Goal: Navigation & Orientation: Find specific page/section

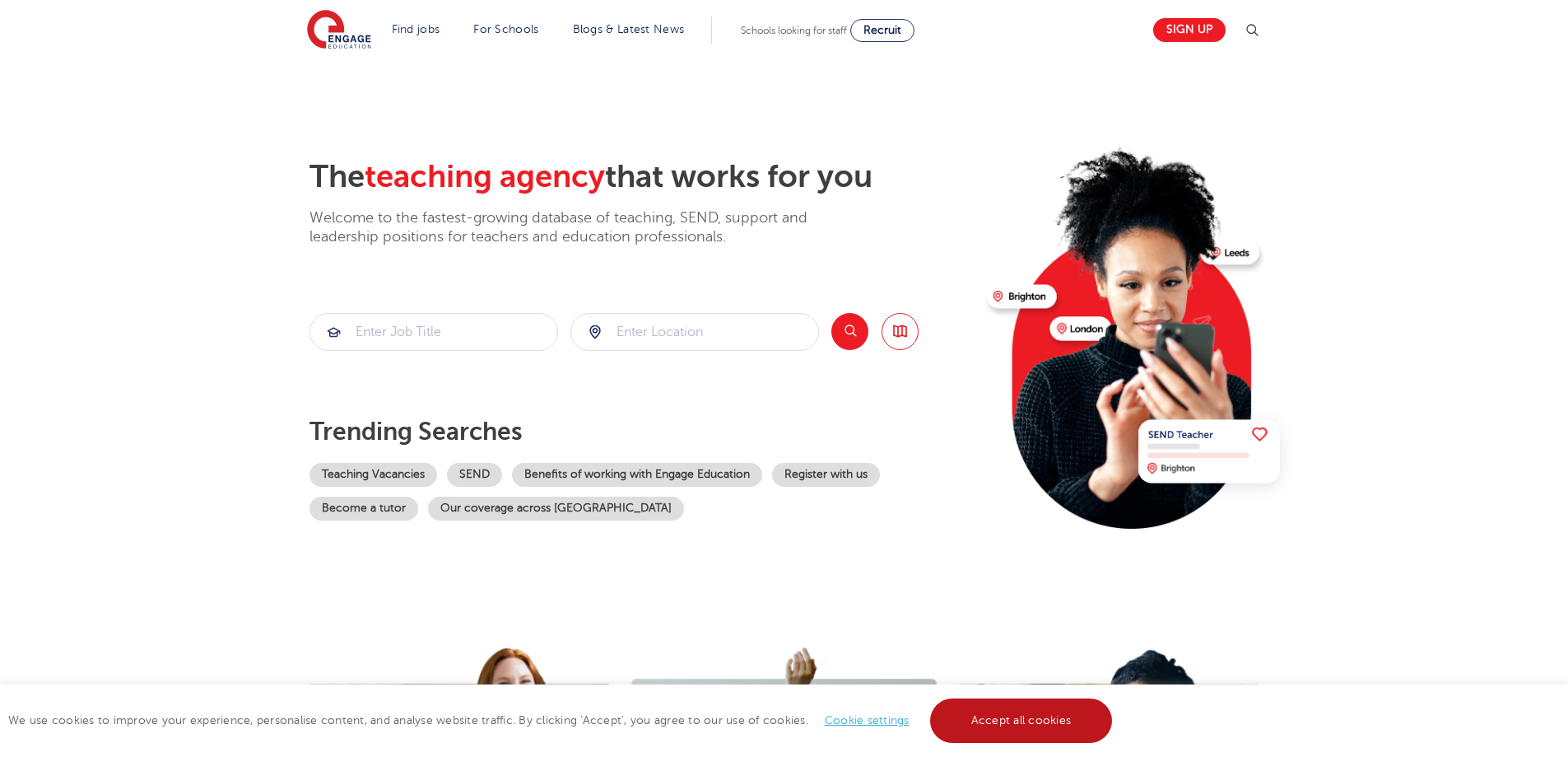
click at [1050, 722] on link "Accept all cookies" at bounding box center [1021, 721] width 183 height 44
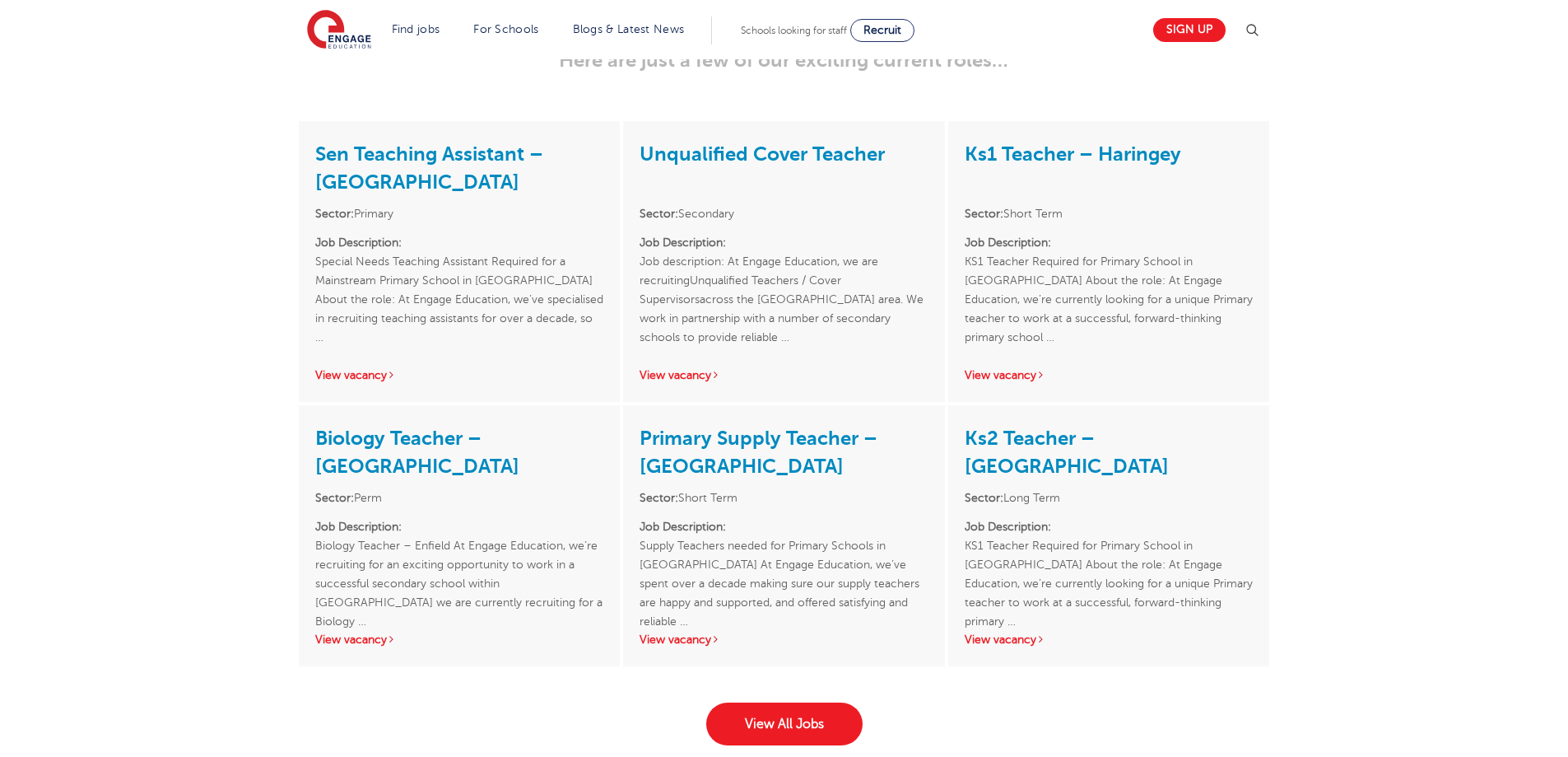
scroll to position [2553, 0]
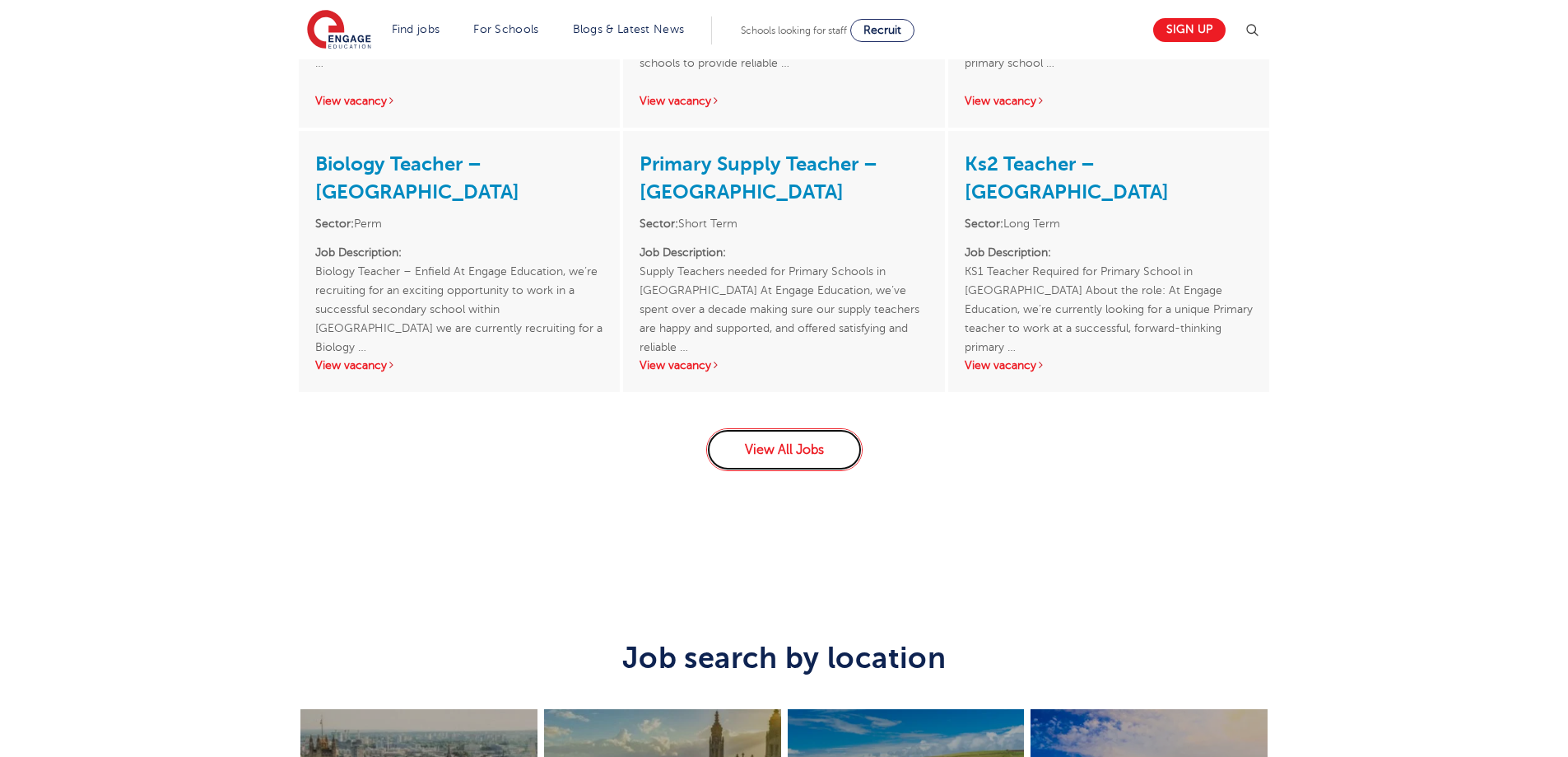
click at [763, 438] on link "View All Jobs" at bounding box center [784, 449] width 156 height 43
